Goal: Task Accomplishment & Management: Manage account settings

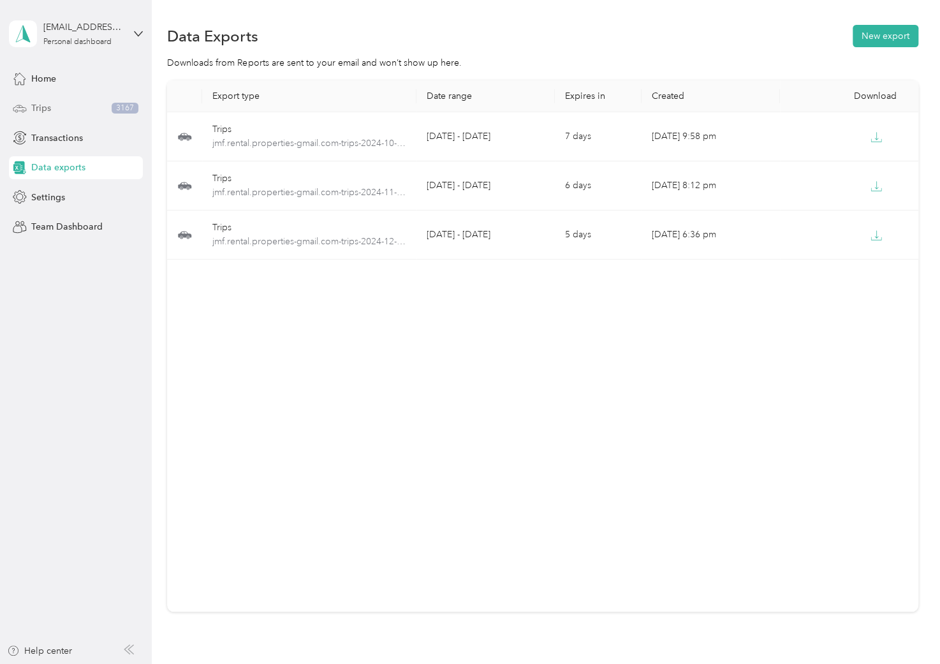
click at [38, 103] on span "Trips" at bounding box center [41, 107] width 20 height 13
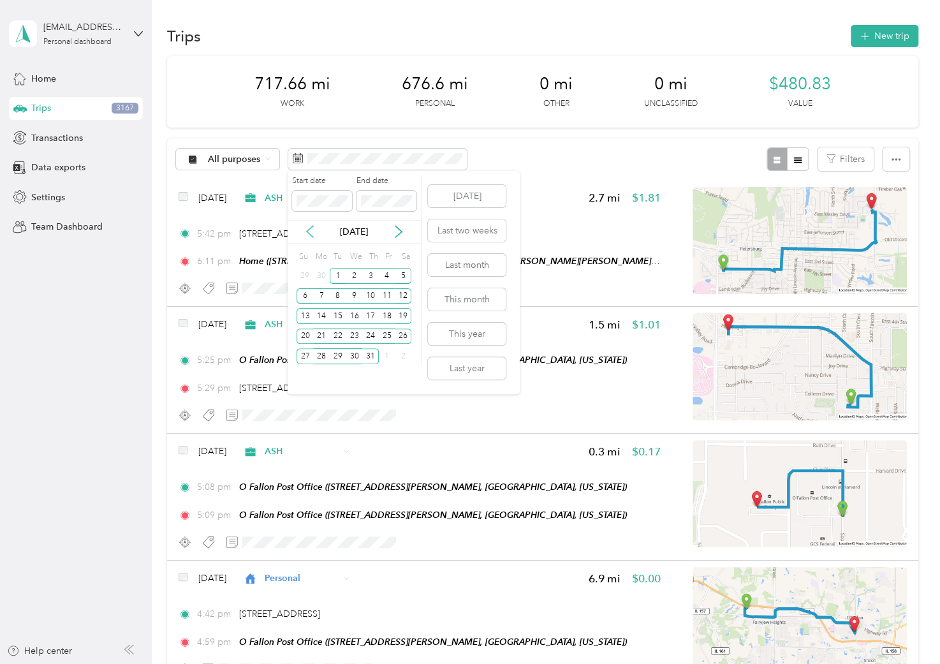
click at [304, 235] on icon at bounding box center [310, 231] width 13 height 13
click at [305, 275] on div "1" at bounding box center [305, 276] width 17 height 16
click at [323, 353] on div "30" at bounding box center [321, 356] width 17 height 16
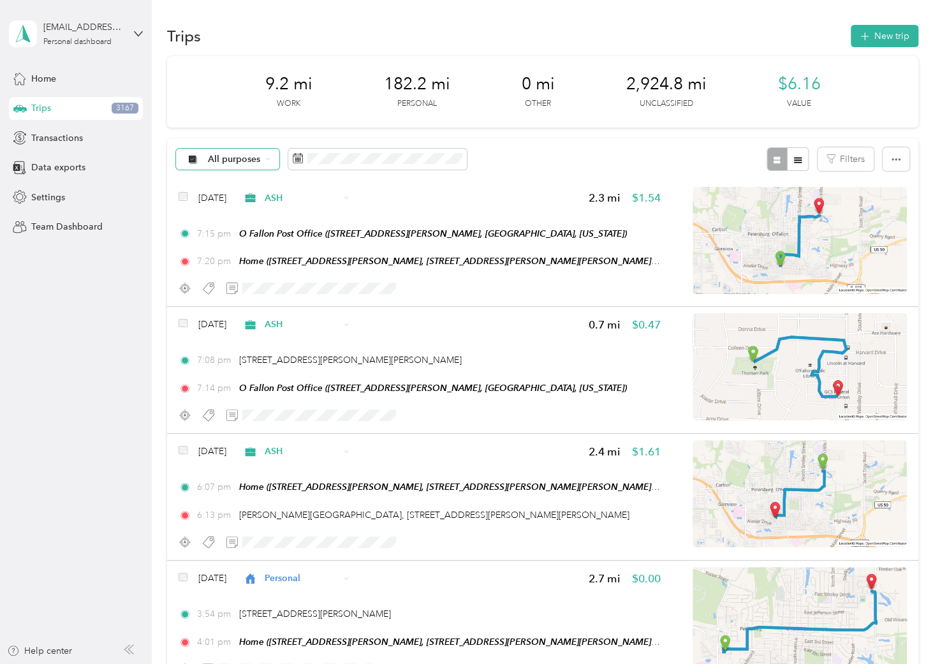
click at [243, 161] on span "All purposes" at bounding box center [234, 159] width 53 height 9
click at [219, 204] on span "Unclassified" at bounding box center [259, 204] width 103 height 13
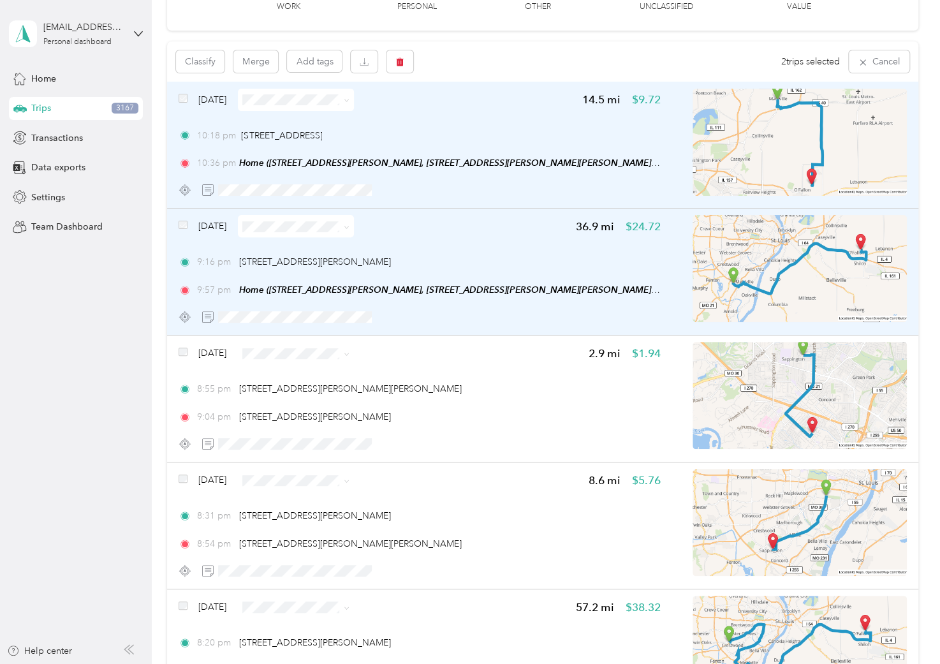
scroll to position [212, 0]
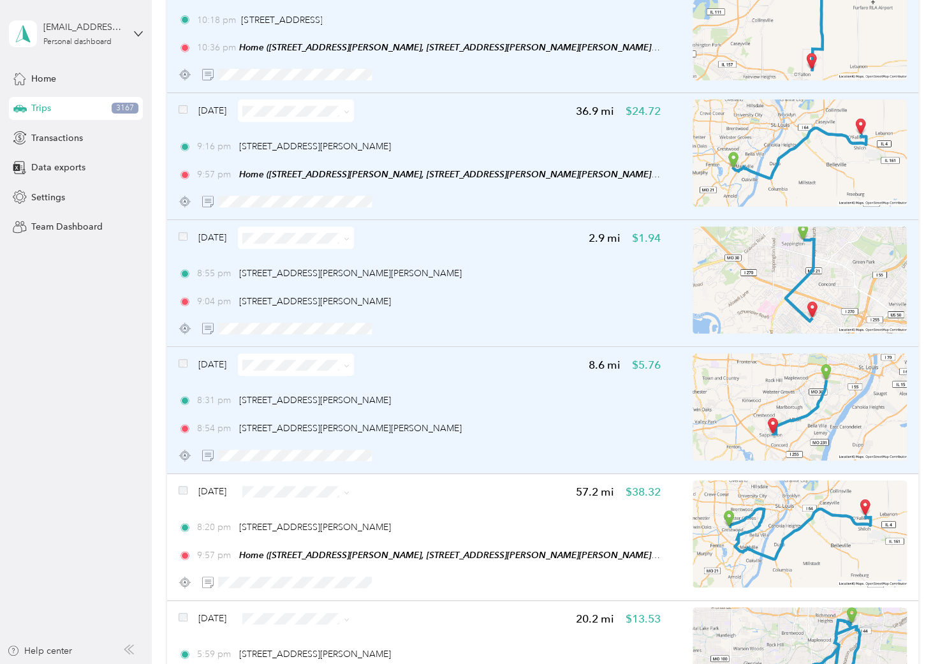
click at [177, 363] on div "[DATE] 8.6 mi $5.76 8:31 pm [STREET_ADDRESS][PERSON_NAME] 8:54 pm [STREET_ADDRE…" at bounding box center [542, 410] width 751 height 127
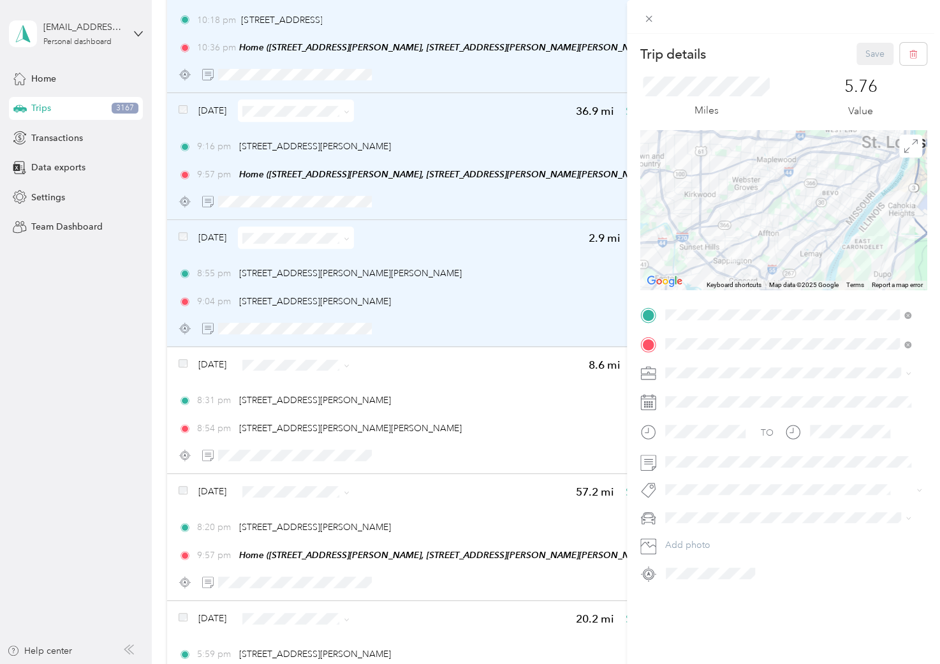
click at [184, 362] on div "Trip details Save This trip cannot be edited because it is either under review,…" at bounding box center [470, 332] width 940 height 664
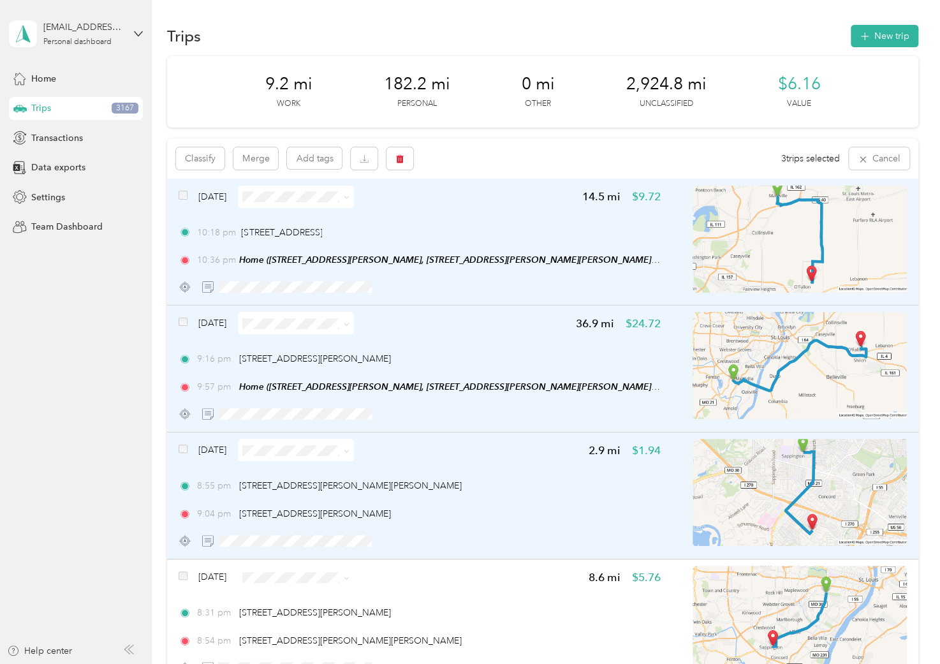
click at [490, 210] on div "[DATE] 14.5 mi $9.72 10:18 pm [STREET_ADDRESS] 10:36 pm Home ([STREET_ADDRESS][…" at bounding box center [420, 242] width 482 height 113
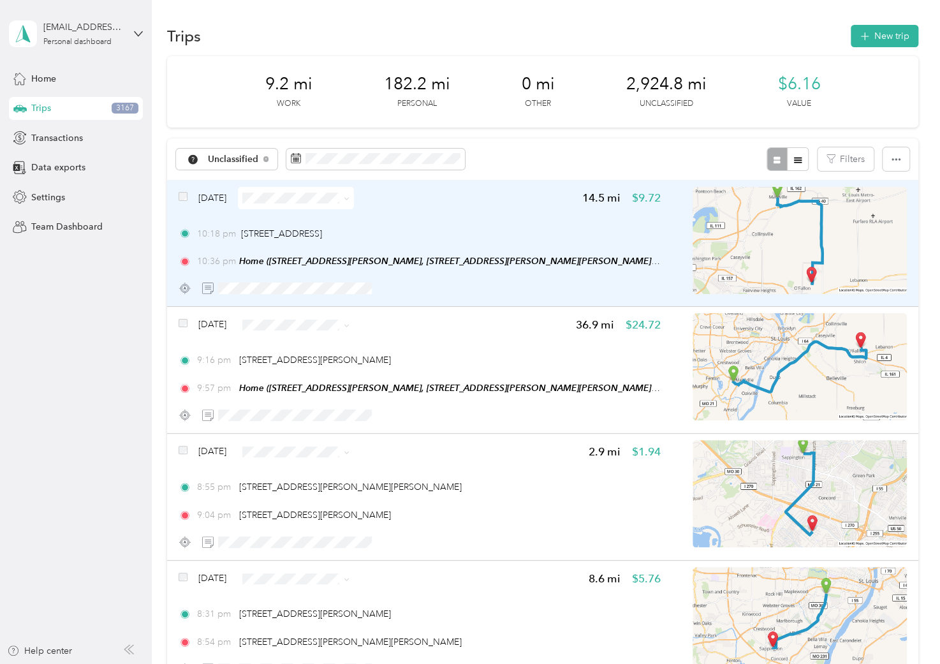
click at [485, 224] on div "[DATE] 14.5 mi $9.72 10:18 pm [STREET_ADDRESS] 10:36 pm Home ([STREET_ADDRESS][…" at bounding box center [420, 243] width 482 height 113
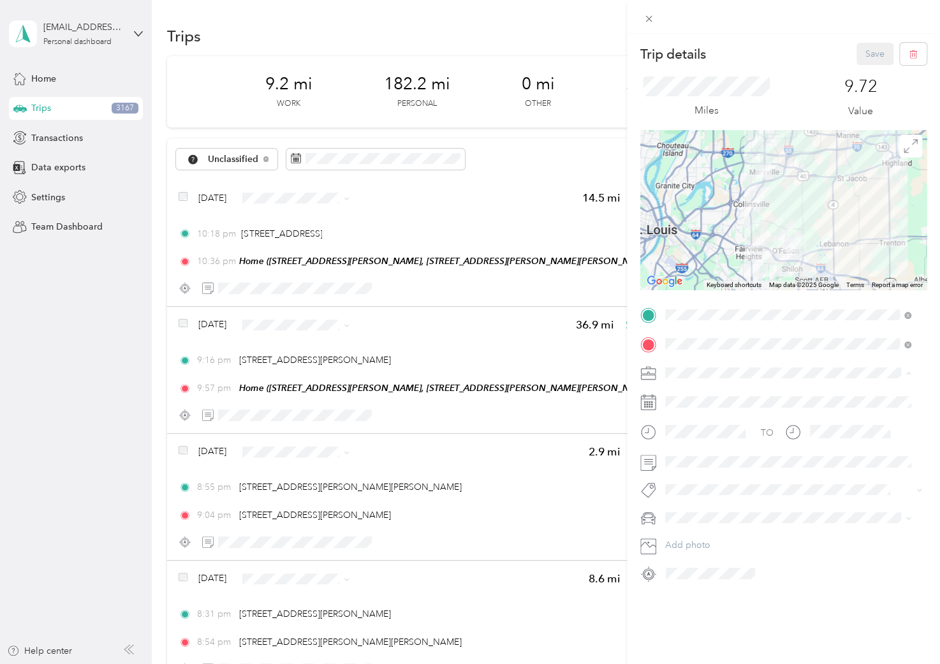
click at [685, 460] on span "ASH" at bounding box center [678, 462] width 18 height 11
click at [686, 496] on div at bounding box center [783, 489] width 245 height 13
click at [700, 379] on button "113 S. Donk" at bounding box center [699, 383] width 60 height 16
click at [865, 59] on button "Save" at bounding box center [874, 54] width 37 height 22
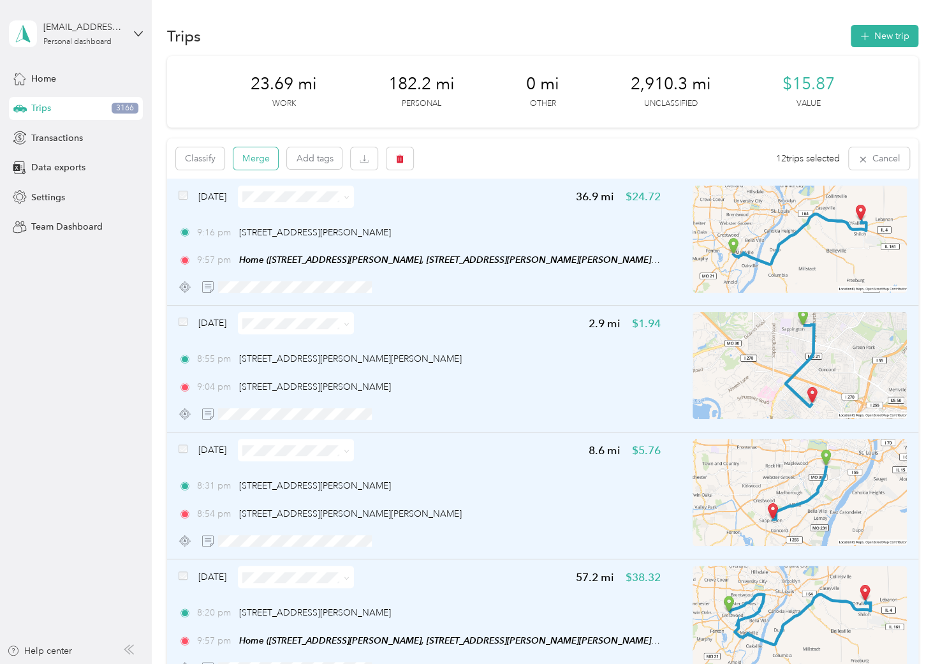
click at [249, 160] on button "Merge" at bounding box center [255, 158] width 45 height 22
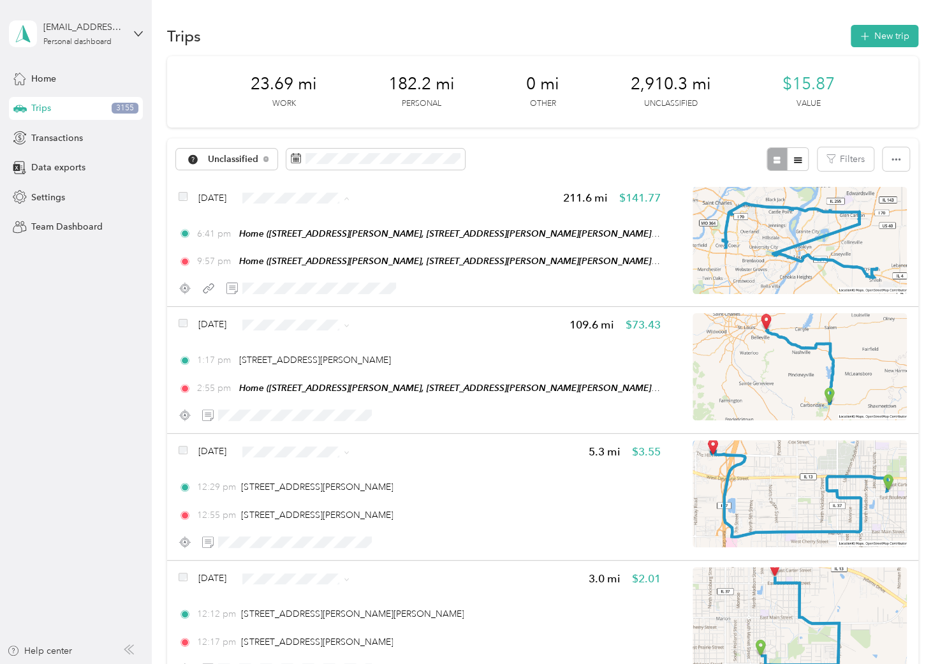
click at [309, 307] on span "SBE" at bounding box center [346, 310] width 103 height 13
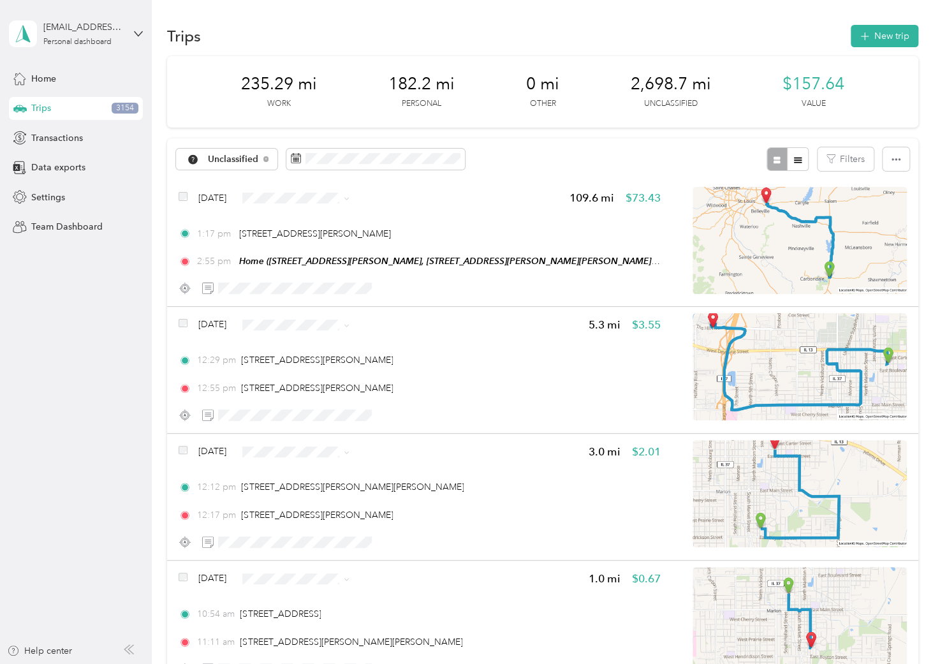
drag, startPoint x: 43, startPoint y: 103, endPoint x: 316, endPoint y: 35, distance: 280.6
click at [324, 32] on div "Trips New trip" at bounding box center [542, 35] width 751 height 27
drag, startPoint x: 38, startPoint y: 114, endPoint x: 280, endPoint y: 34, distance: 254.3
click at [280, 34] on div "Trips New trip" at bounding box center [542, 35] width 751 height 27
drag, startPoint x: 40, startPoint y: 113, endPoint x: 353, endPoint y: 48, distance: 319.8
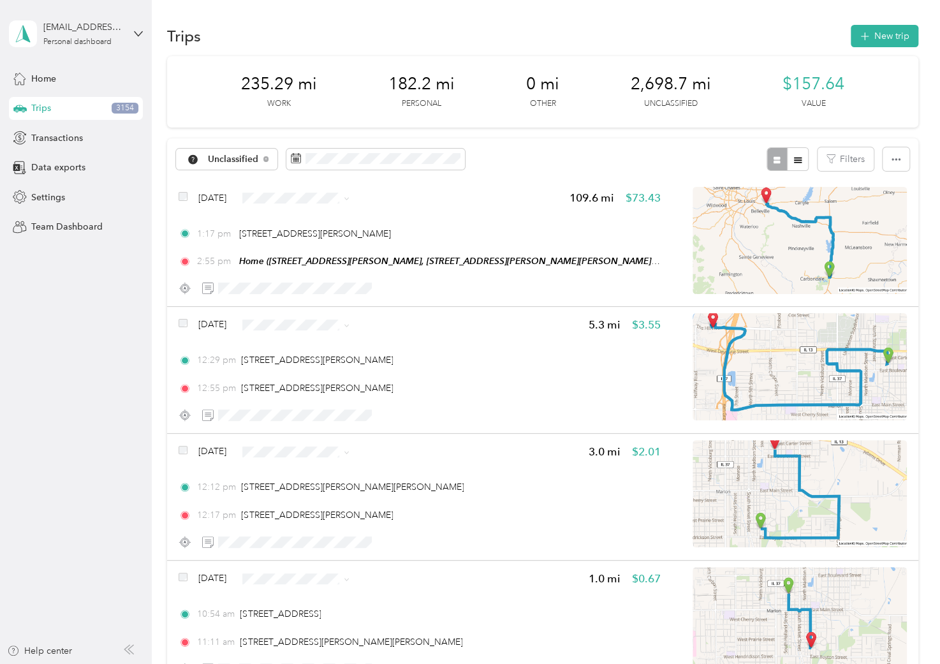
click at [353, 48] on div "Trips New trip" at bounding box center [542, 35] width 751 height 27
drag, startPoint x: 227, startPoint y: 158, endPoint x: 358, endPoint y: 36, distance: 179.1
click at [358, 36] on div "Trips New trip" at bounding box center [542, 35] width 751 height 27
drag, startPoint x: 57, startPoint y: 227, endPoint x: 31, endPoint y: 327, distance: 103.5
click at [31, 327] on aside "[EMAIL_ADDRESS][DOMAIN_NAME] Personal dashboard Home Trips 3154 Transactions Da…" at bounding box center [76, 332] width 152 height 664
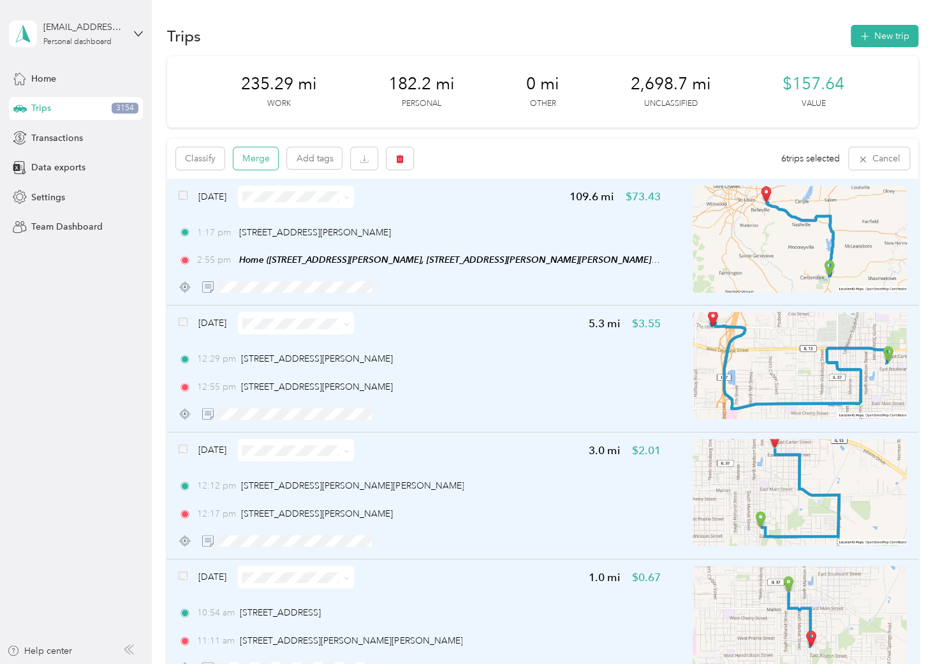
click at [263, 161] on button "Merge" at bounding box center [255, 158] width 45 height 22
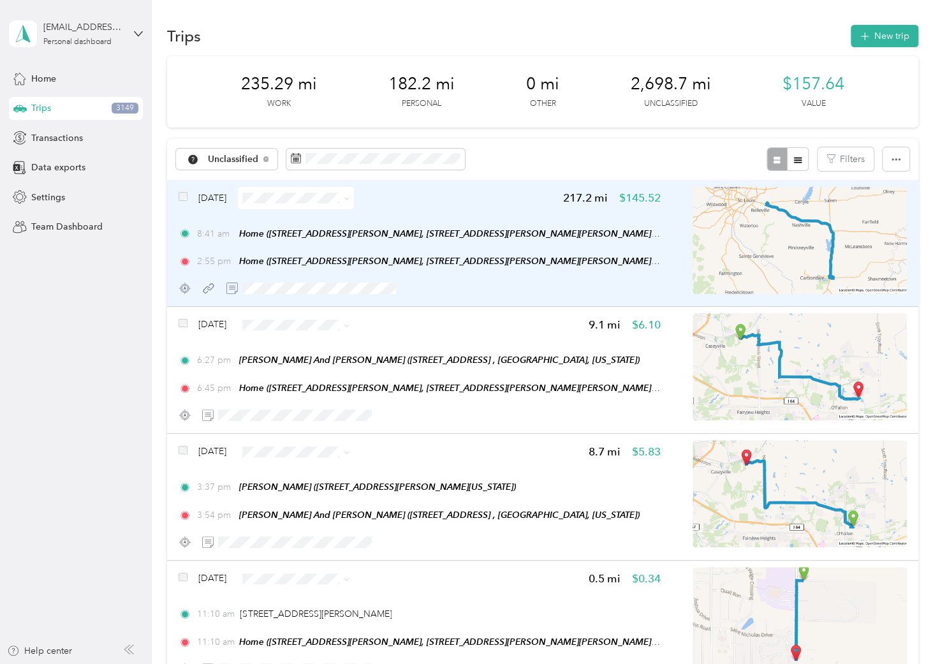
click at [507, 202] on div "[DATE] 217.2 mi $145.52" at bounding box center [420, 198] width 482 height 22
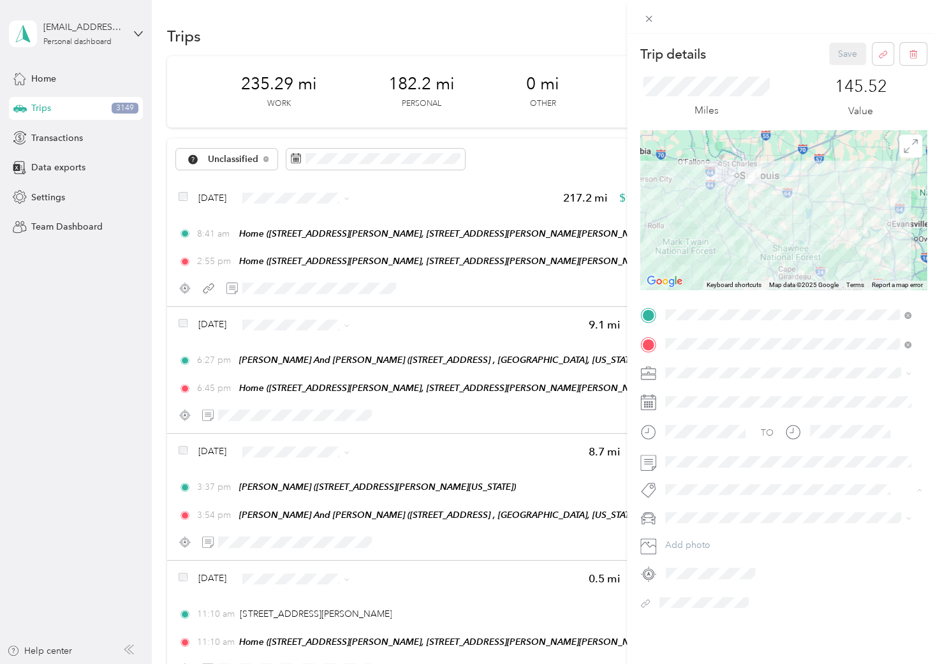
click at [700, 342] on li "1101 [PERSON_NAME]" at bounding box center [788, 337] width 256 height 25
click at [292, 195] on div "Trip details Save This trip cannot be edited because it is either under review,…" at bounding box center [470, 332] width 940 height 664
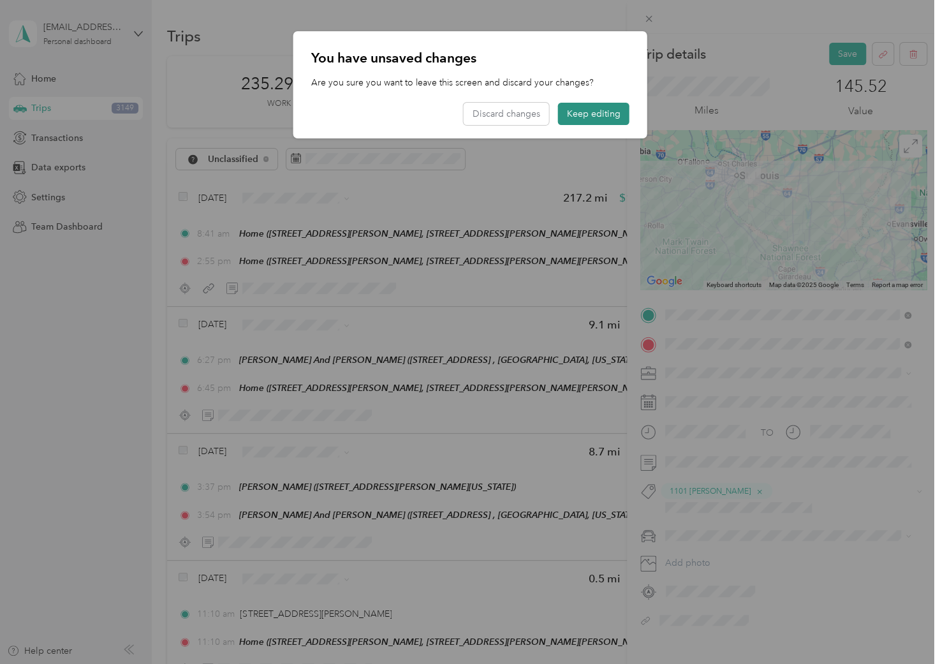
click at [583, 117] on button "Keep editing" at bounding box center [593, 114] width 71 height 22
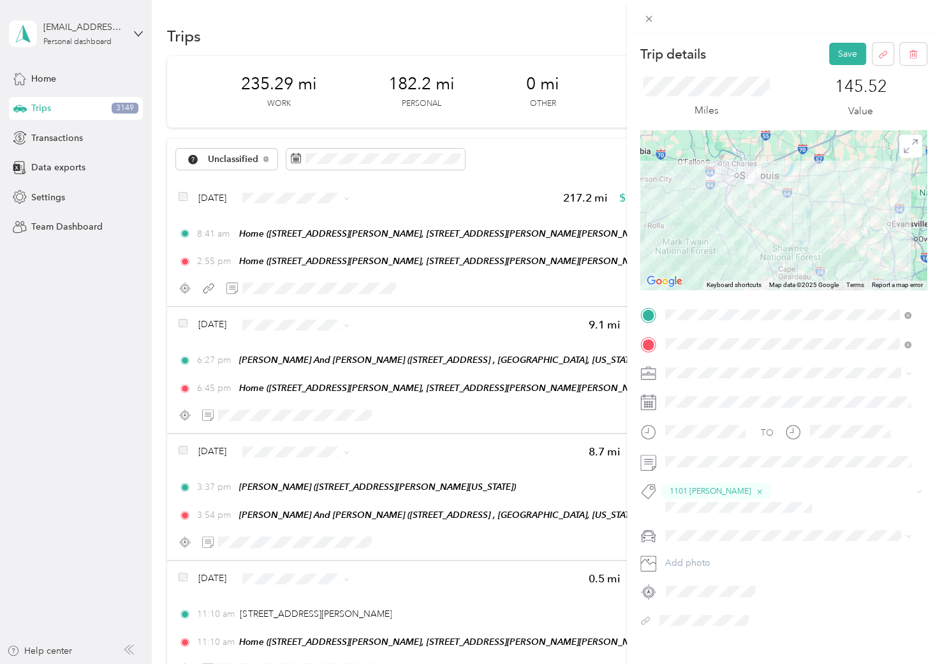
click at [686, 483] on div "SBE" at bounding box center [788, 479] width 238 height 13
click at [841, 53] on button "Save" at bounding box center [847, 54] width 37 height 22
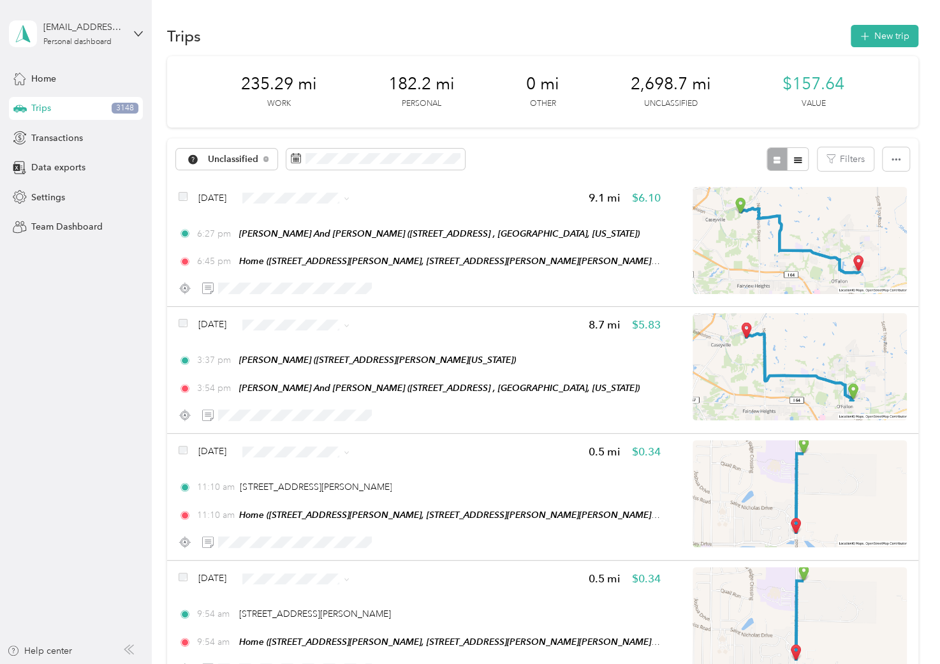
click at [250, 36] on div "Trips New trip" at bounding box center [542, 35] width 751 height 27
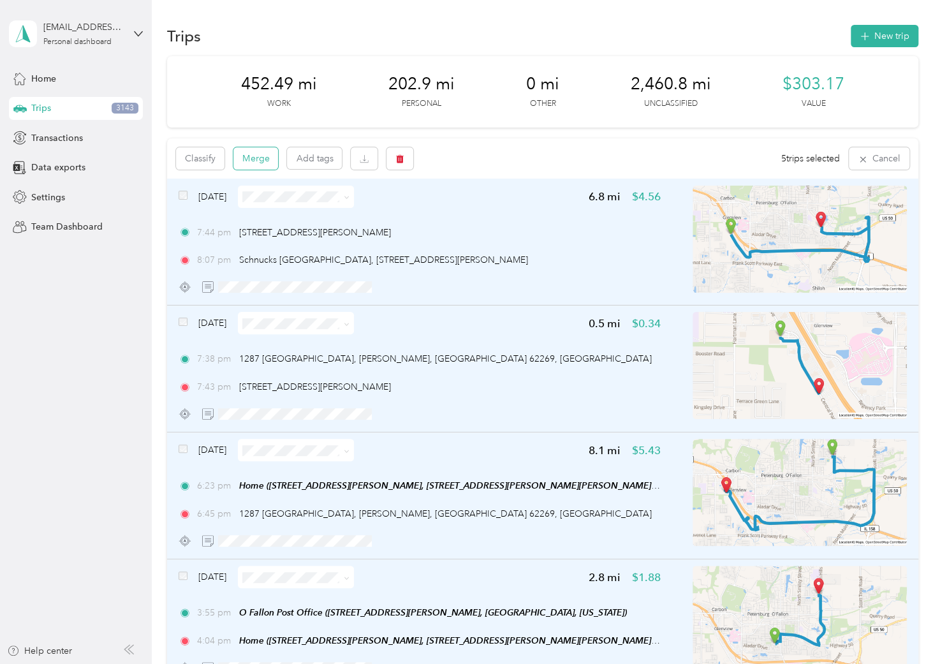
click at [246, 156] on button "Merge" at bounding box center [255, 158] width 45 height 22
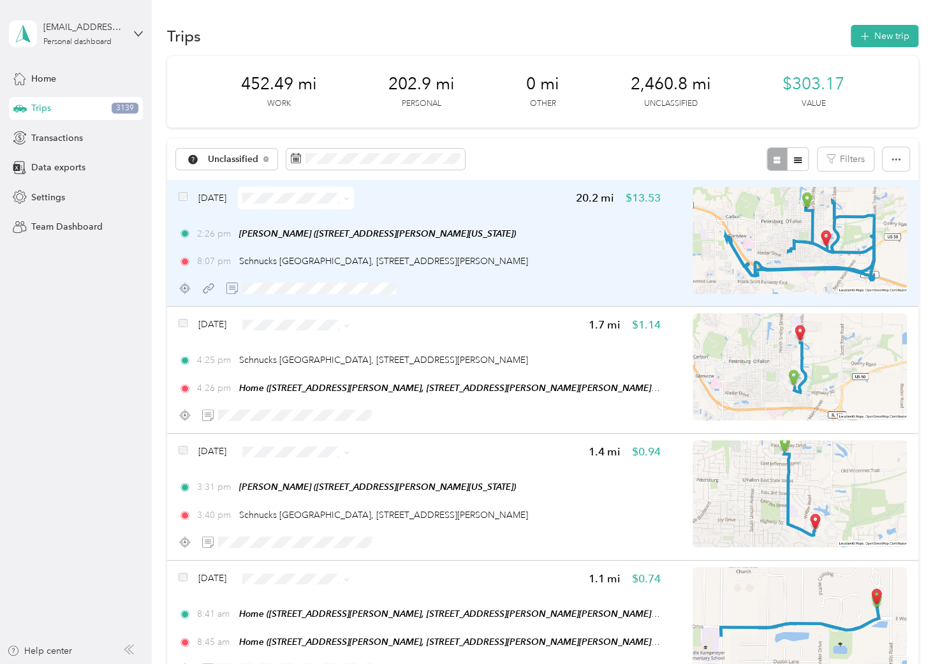
click at [519, 200] on div "[DATE] 20.2 mi $13.53" at bounding box center [420, 198] width 482 height 22
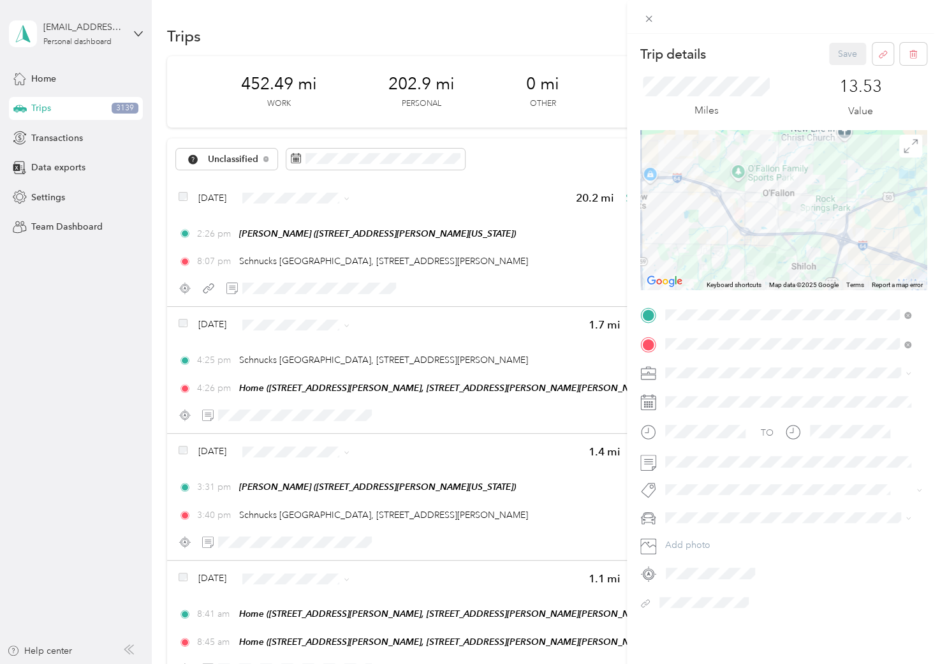
click at [705, 344] on ol "105 [PERSON_NAME] 1101 [PERSON_NAME] 1131 [PERSON_NAME] 113 [PERSON_NAME] [STRE…" at bounding box center [788, 385] width 256 height 179
click at [683, 480] on span "SBE" at bounding box center [677, 484] width 16 height 11
click at [693, 342] on li "1101 [PERSON_NAME]" at bounding box center [788, 337] width 256 height 25
click at [837, 48] on button "Save" at bounding box center [847, 54] width 37 height 22
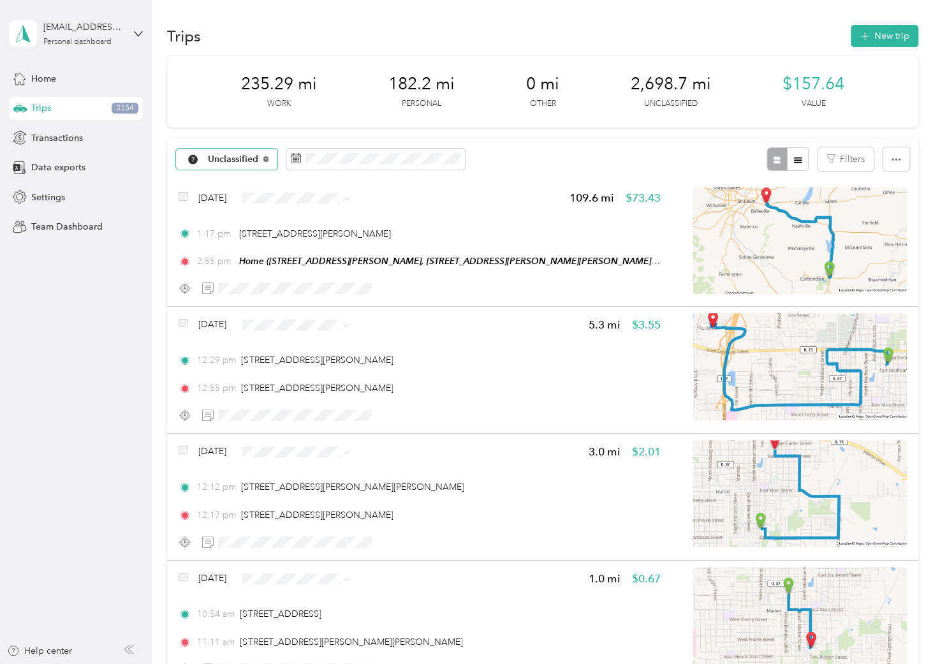
click at [266, 158] on icon at bounding box center [265, 158] width 5 height 5
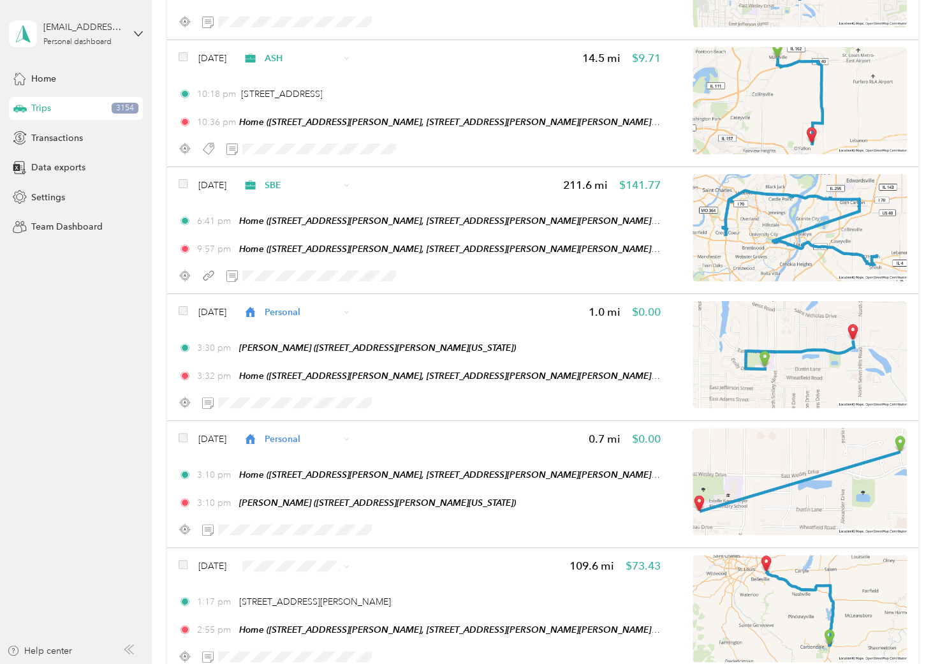
scroll to position [4960, 0]
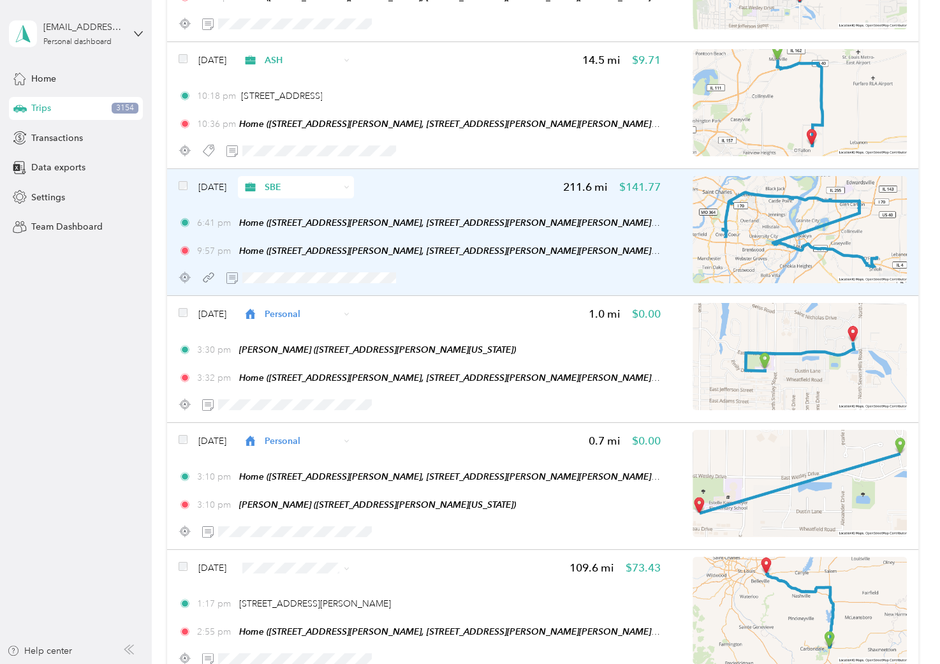
click at [488, 178] on div "Sep 20, 2024 SBE 211.6 mi $141.77" at bounding box center [420, 187] width 482 height 22
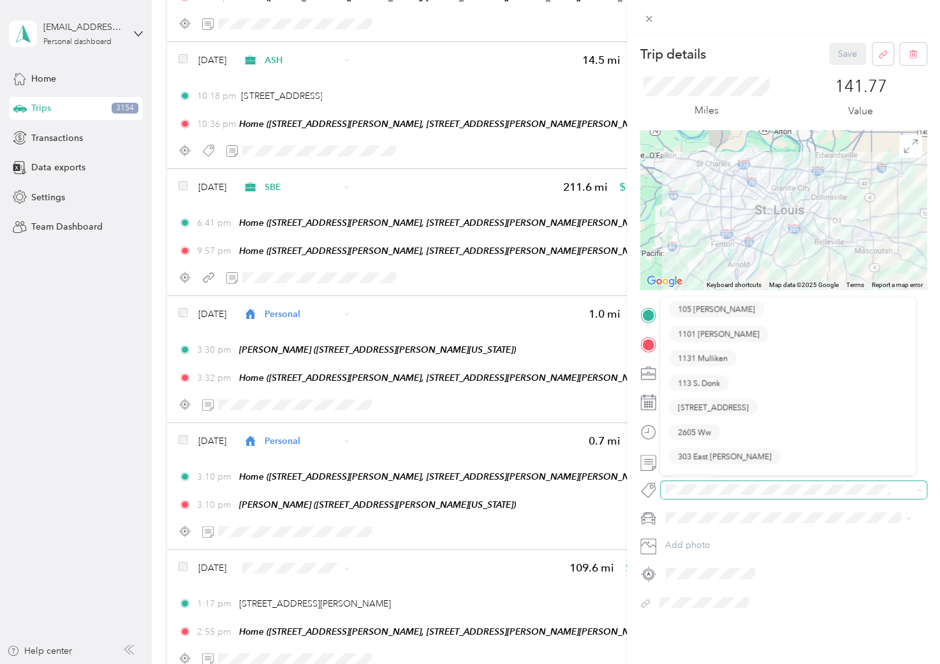
click at [676, 497] on span at bounding box center [794, 490] width 266 height 18
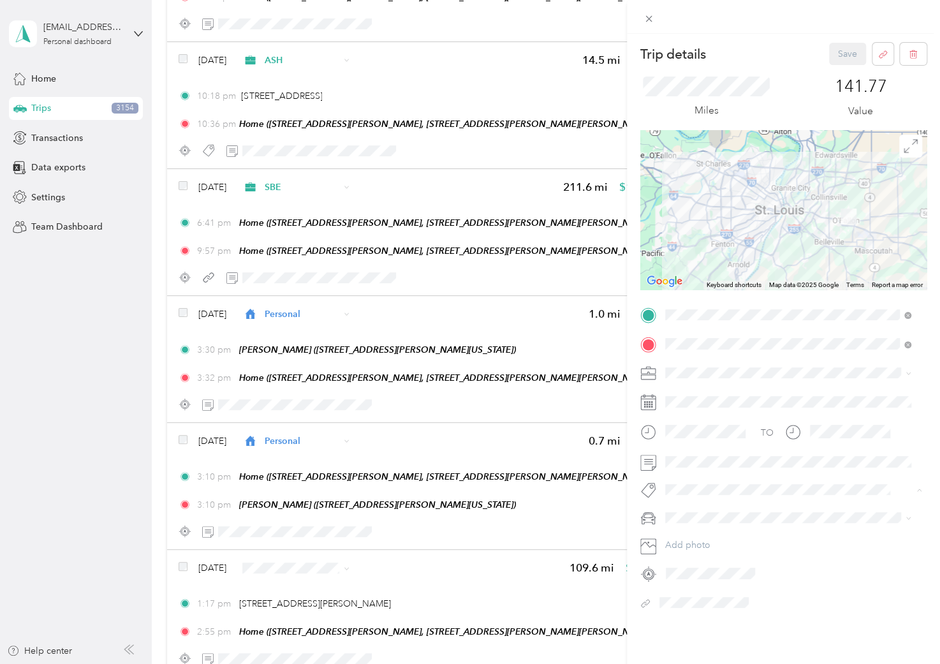
click at [715, 341] on li "1101 [PERSON_NAME]" at bounding box center [788, 337] width 256 height 25
click at [842, 44] on button "Save" at bounding box center [847, 54] width 37 height 22
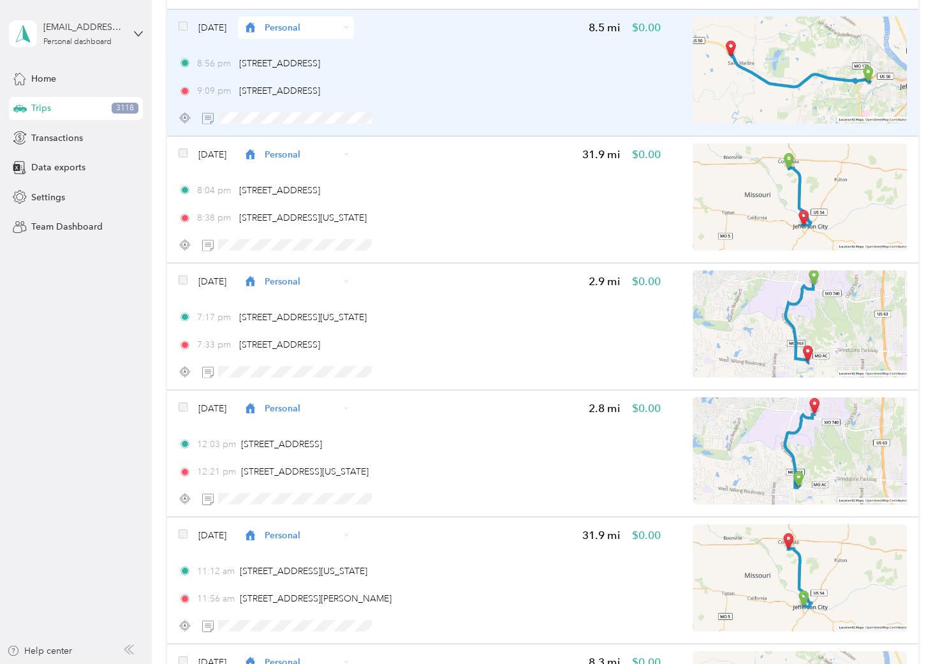
scroll to position [7156, 0]
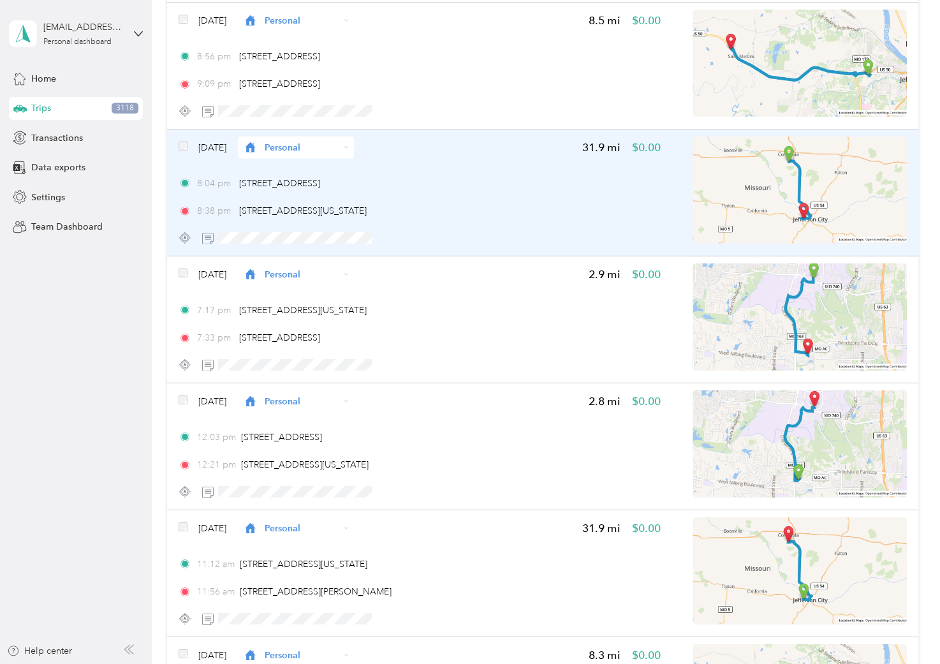
click at [332, 141] on span "Personal" at bounding box center [302, 147] width 75 height 13
click at [554, 177] on div "8:04 pm 3700 Hyde Park Ave, Columbia, MO 65201, USA" at bounding box center [420, 183] width 482 height 13
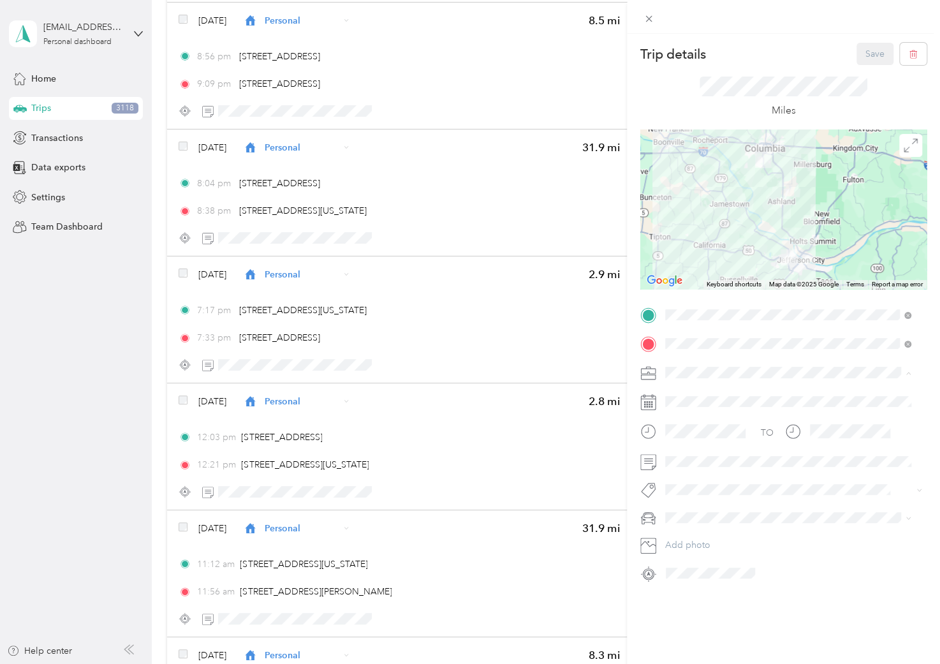
click at [693, 508] on li "PPP" at bounding box center [788, 507] width 256 height 22
click at [705, 432] on span "2605 Ww" at bounding box center [694, 435] width 33 height 11
click at [522, 280] on div "Trip details Save This trip cannot be edited because it is either under review,…" at bounding box center [470, 332] width 940 height 664
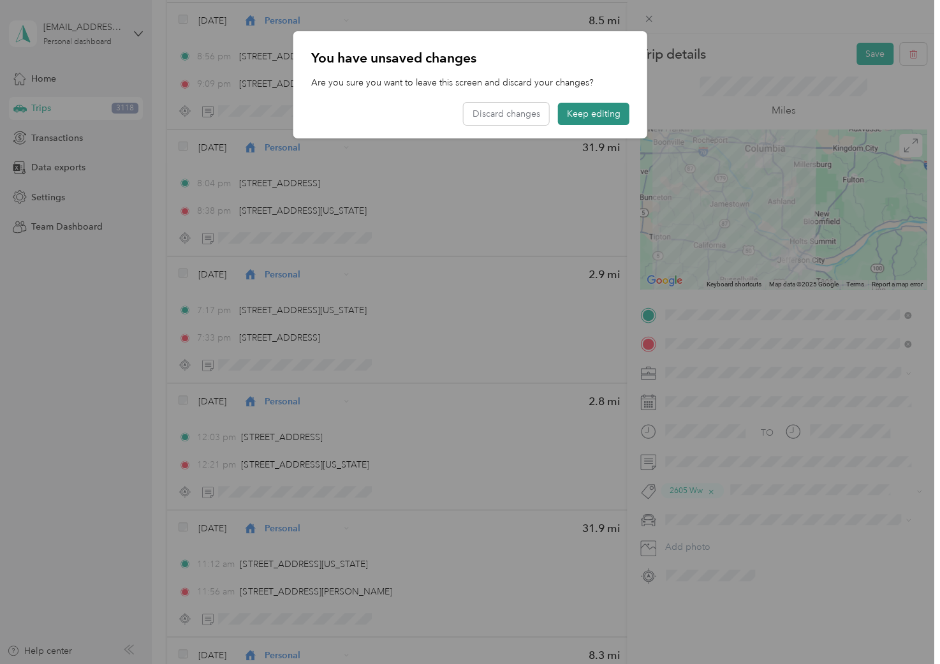
click at [598, 103] on button "Keep editing" at bounding box center [593, 114] width 71 height 22
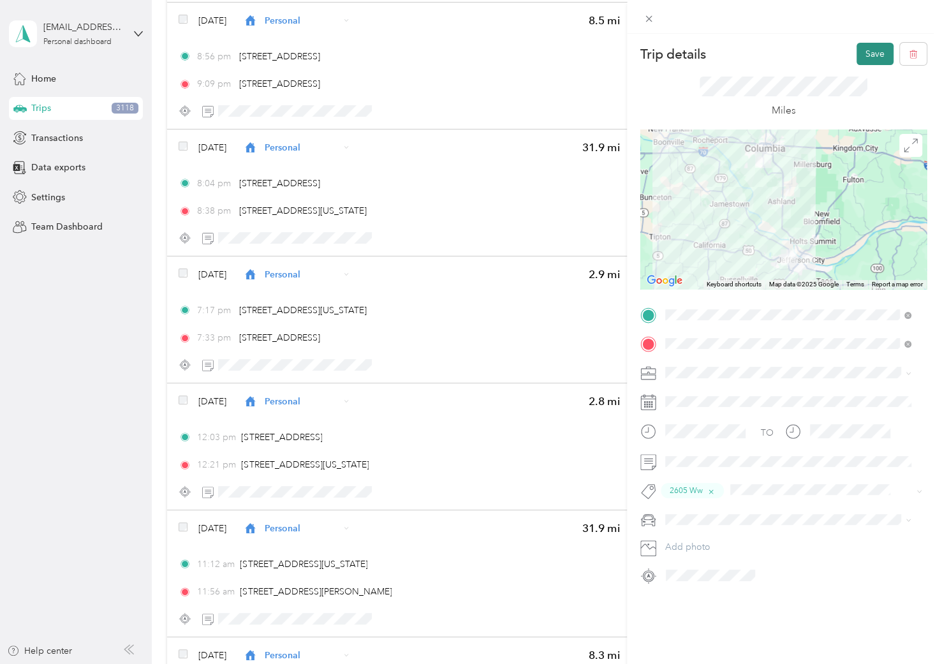
click at [872, 50] on button "Save" at bounding box center [874, 54] width 37 height 22
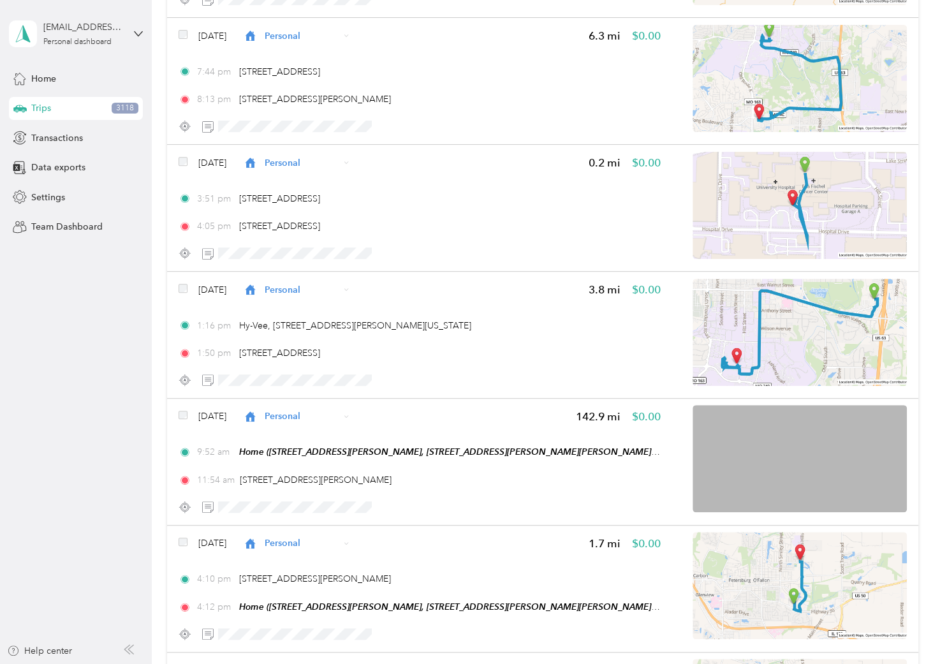
scroll to position [8148, 0]
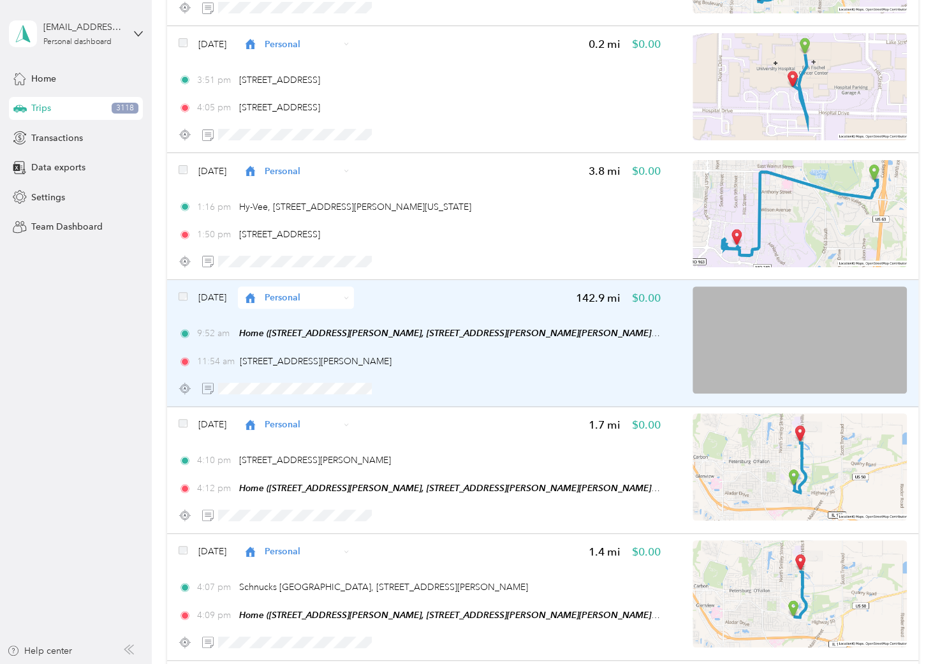
click at [488, 377] on div at bounding box center [420, 388] width 482 height 22
click at [540, 355] on div "11:54 am 25 Conley Rd, Columbia, MO 65201, USA" at bounding box center [420, 361] width 482 height 13
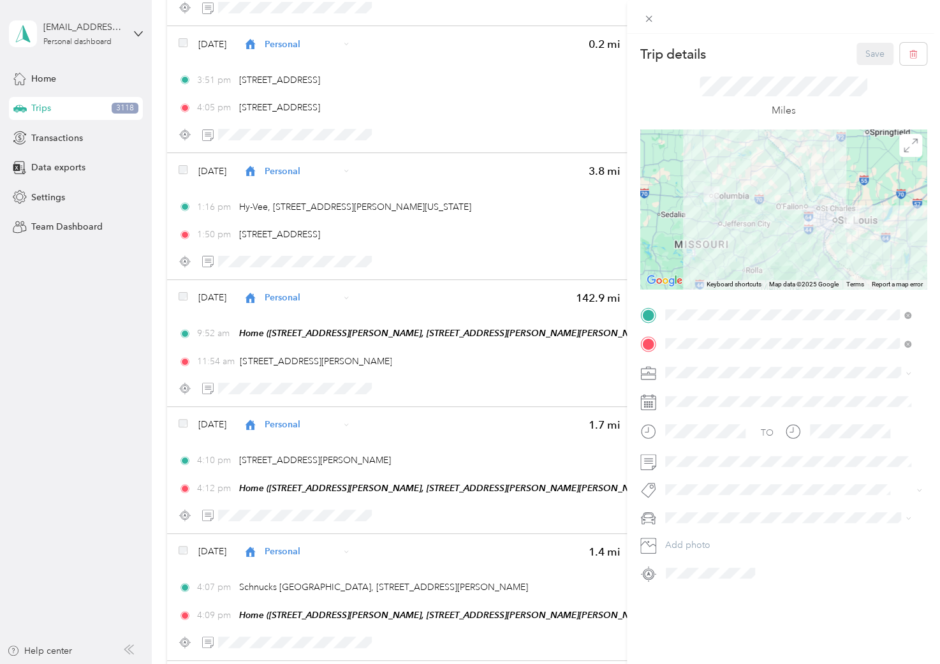
click at [709, 508] on li "PPP" at bounding box center [788, 505] width 256 height 22
click at [700, 437] on button "2605 Ww" at bounding box center [694, 436] width 51 height 16
click at [857, 52] on button "Save" at bounding box center [874, 54] width 37 height 22
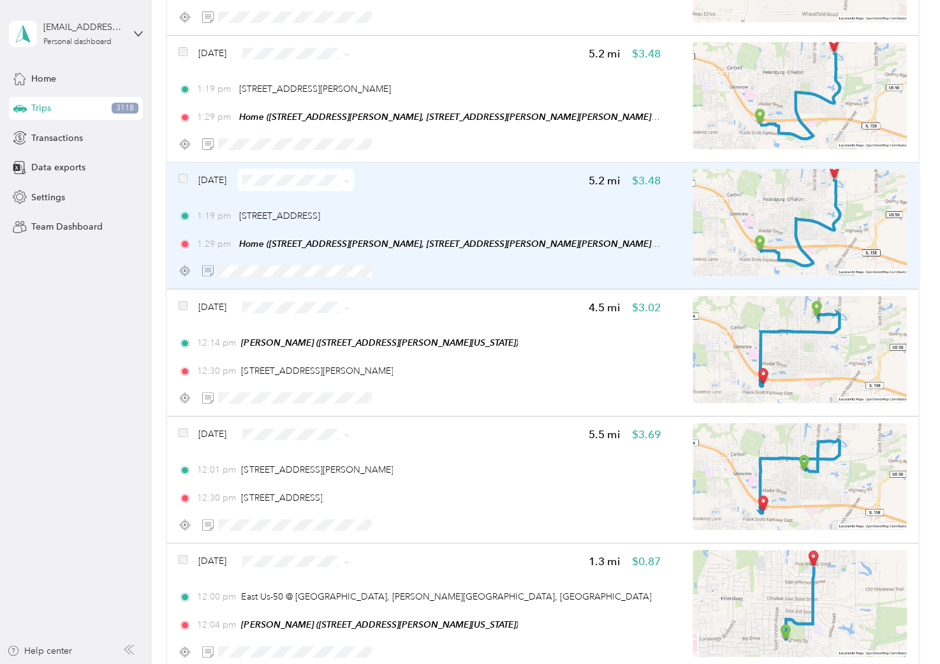
scroll to position [9282, 0]
